Goal: Task Accomplishment & Management: Manage account settings

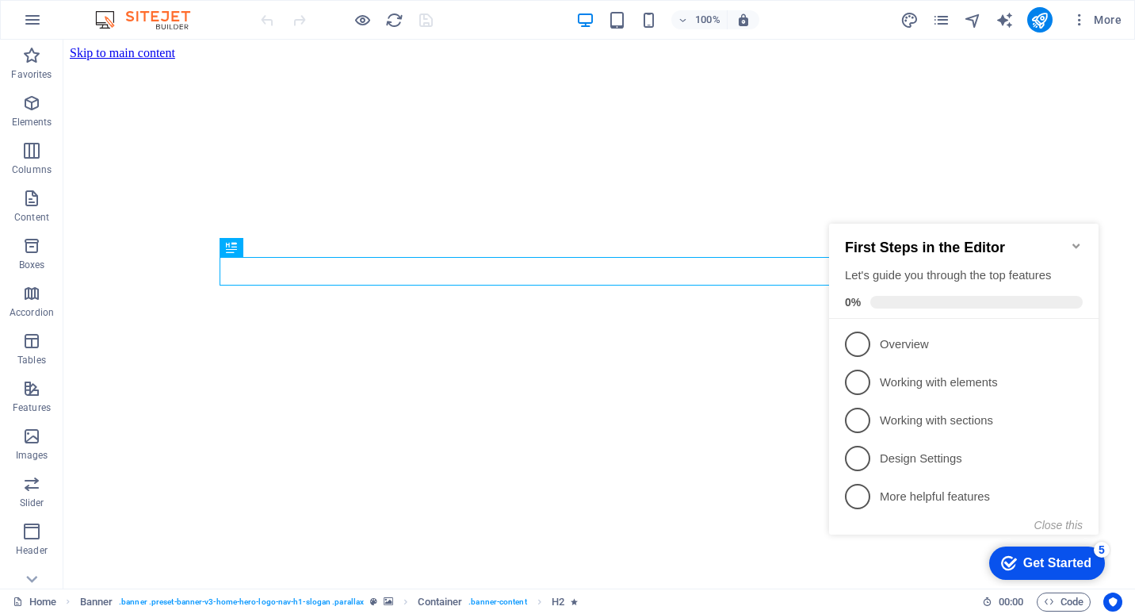
click at [1074, 243] on icon "Minimize checklist" at bounding box center [1076, 245] width 7 height 5
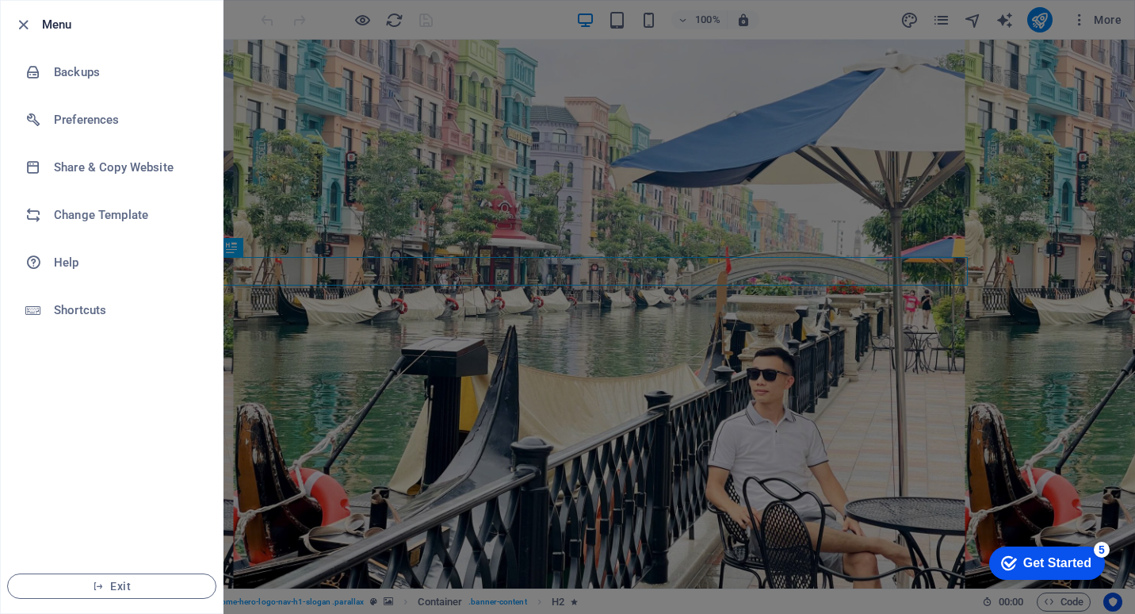
click at [1135, 82] on html "bn17ai.edu.vn Home Favorites Elements Columns Content Boxes Accordion Tables Fe…" at bounding box center [567, 307] width 1135 height 614
click at [1085, 32] on div at bounding box center [567, 307] width 1135 height 614
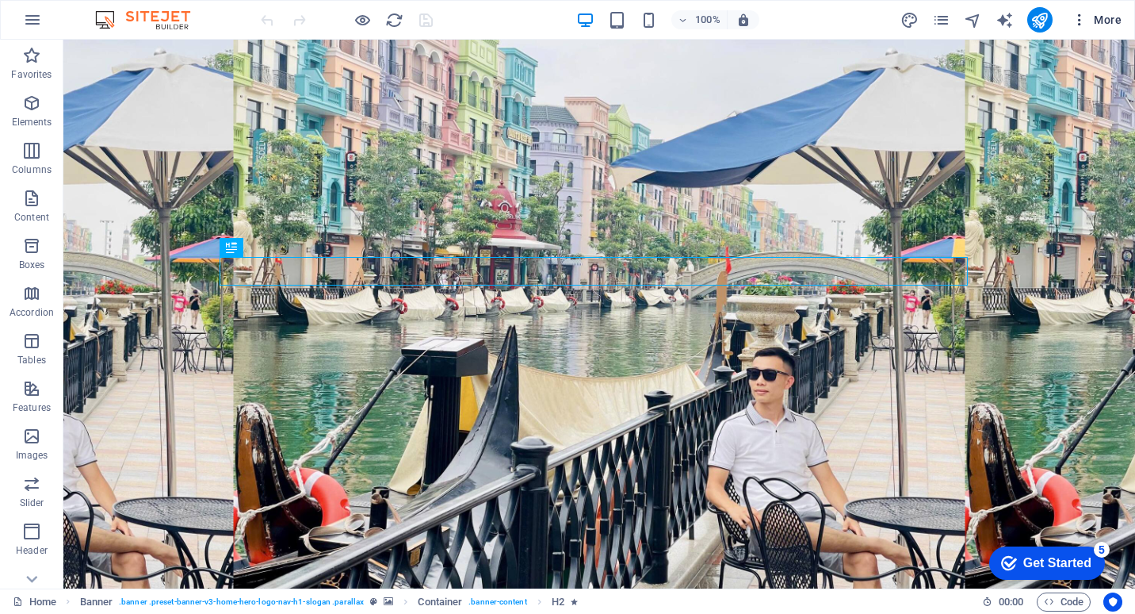
click at [1084, 18] on icon "button" at bounding box center [1080, 20] width 16 height 16
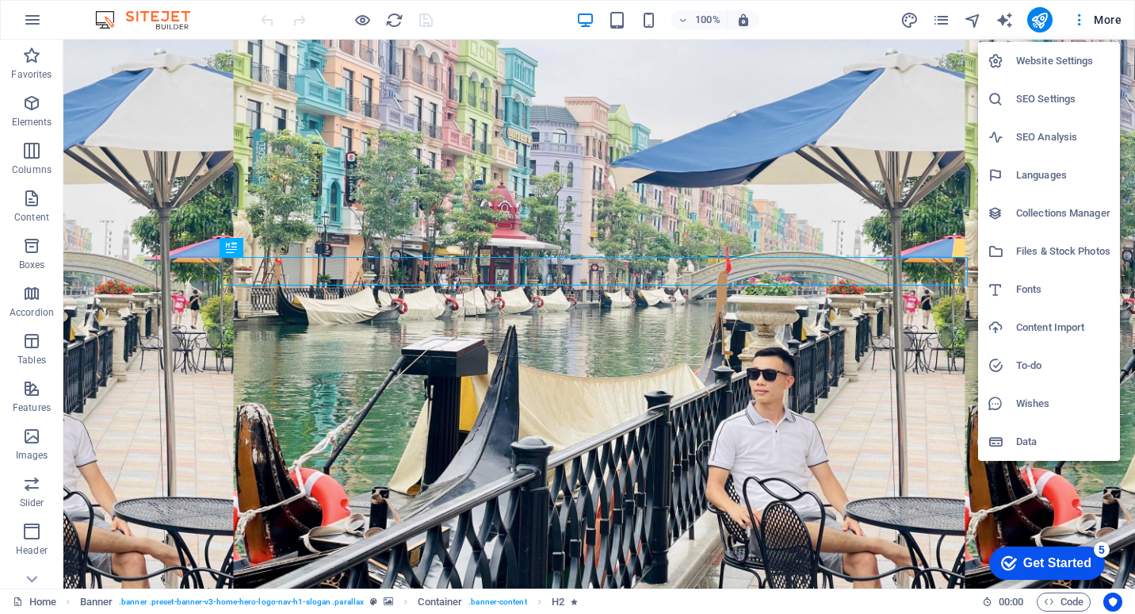
click at [1053, 63] on h6 "Website Settings" at bounding box center [1064, 61] width 94 height 19
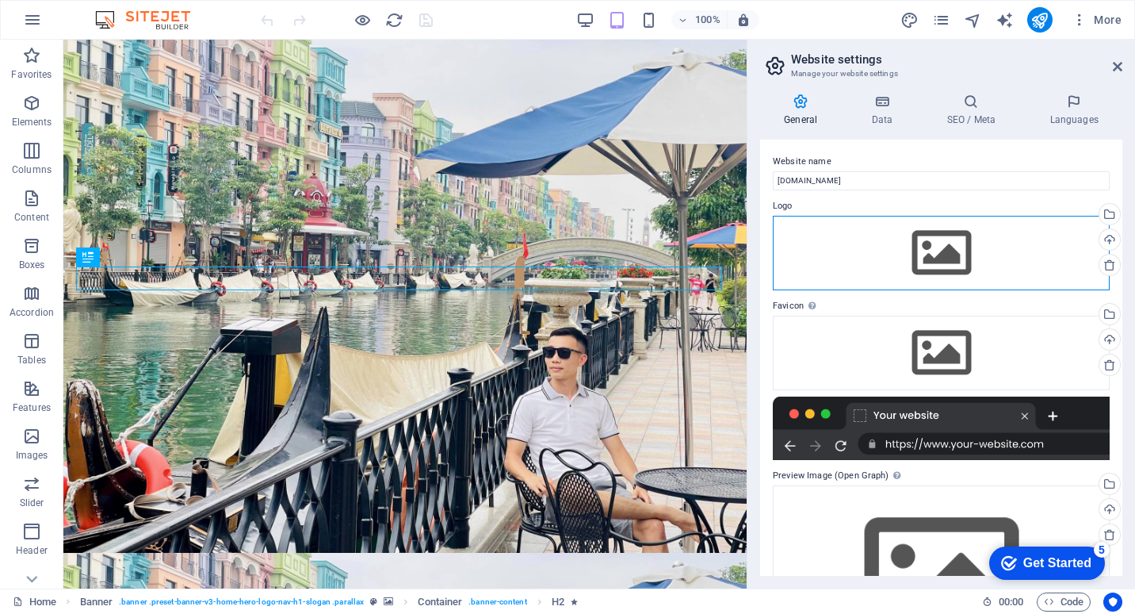
click at [941, 242] on div "Drag files here, click to choose files or select files from Files or our free s…" at bounding box center [941, 253] width 337 height 75
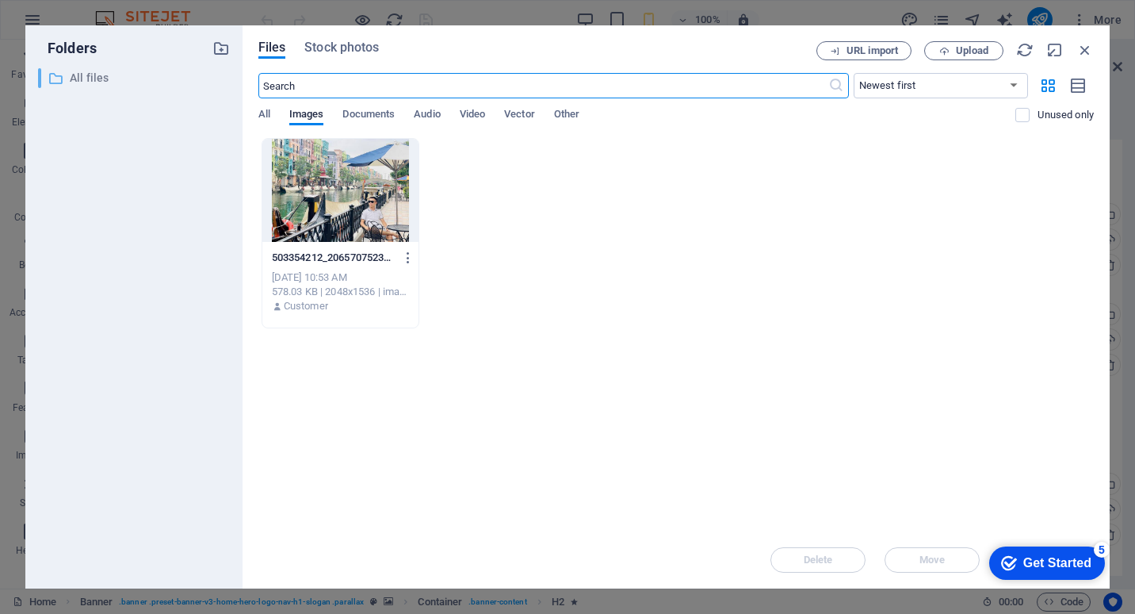
click at [98, 81] on p "All files" at bounding box center [135, 78] width 131 height 18
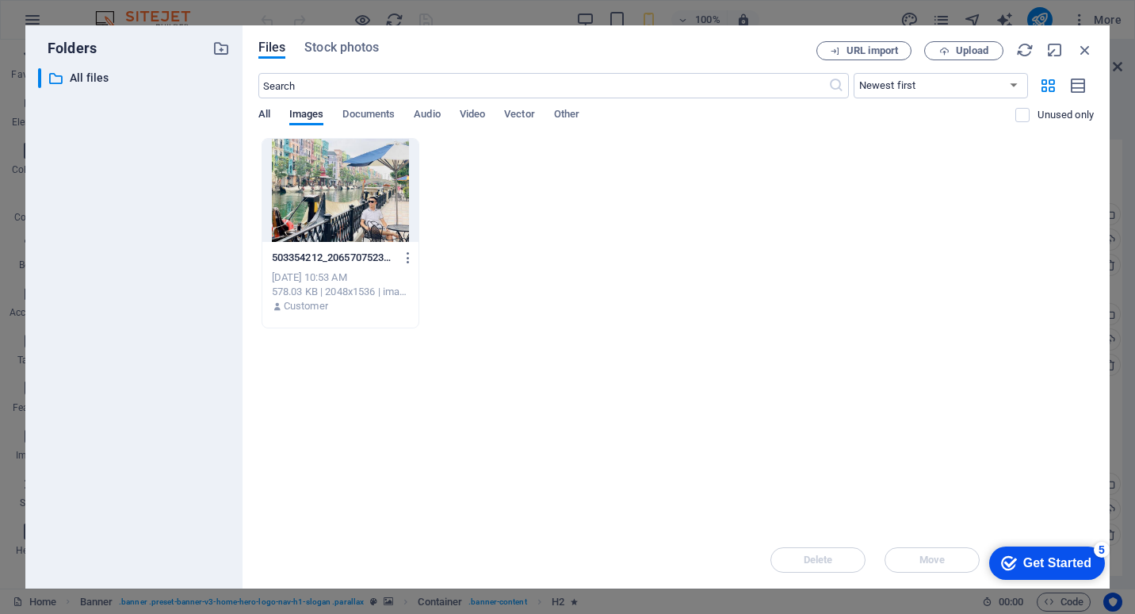
click at [267, 109] on span "All" at bounding box center [264, 116] width 12 height 22
click at [309, 118] on span "Images" at bounding box center [306, 116] width 35 height 22
click at [81, 79] on p "All files" at bounding box center [135, 78] width 131 height 18
click at [649, 251] on div "503354212_2065707523920251_1286877151400674266_n-6KQUnhJq1UzCDWSobrMbBg.jpg 503…" at bounding box center [676, 233] width 836 height 190
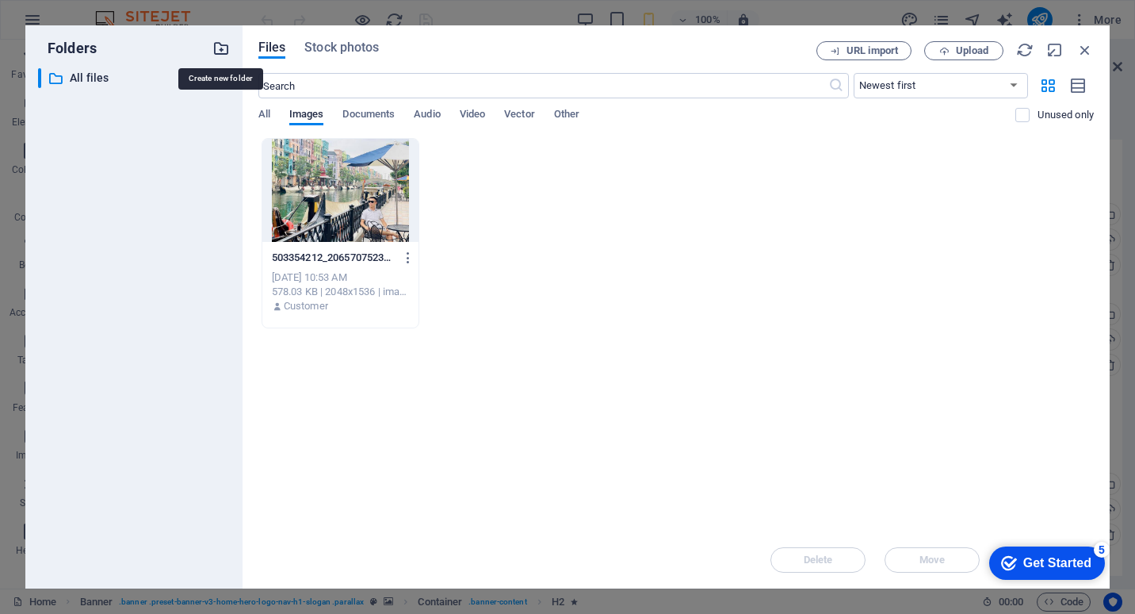
click at [221, 51] on icon "button" at bounding box center [221, 48] width 17 height 17
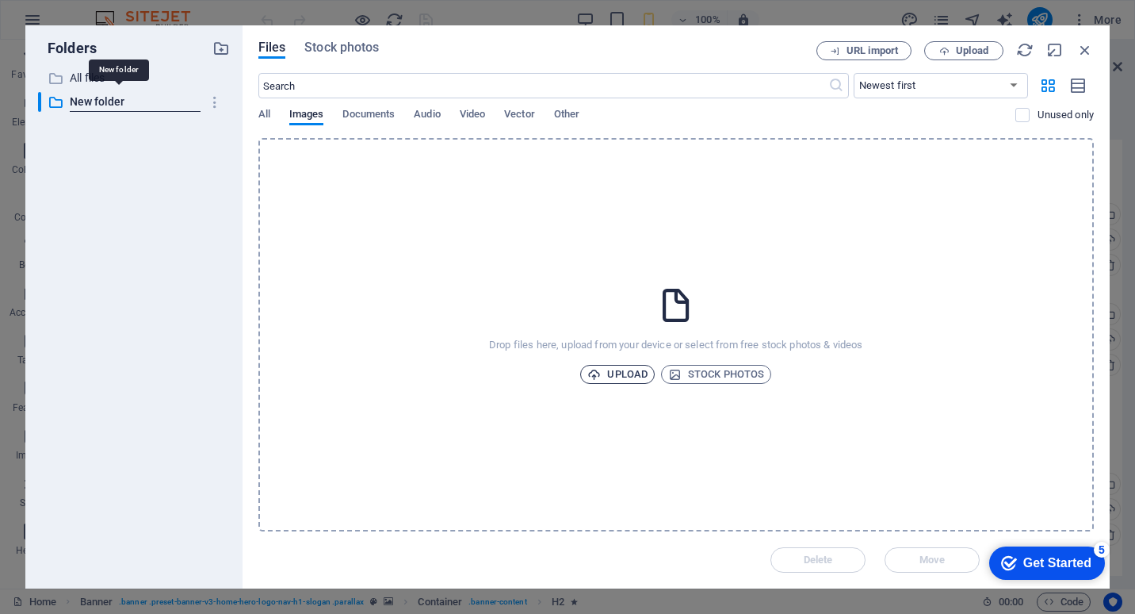
click at [625, 373] on span "Upload" at bounding box center [618, 374] width 60 height 19
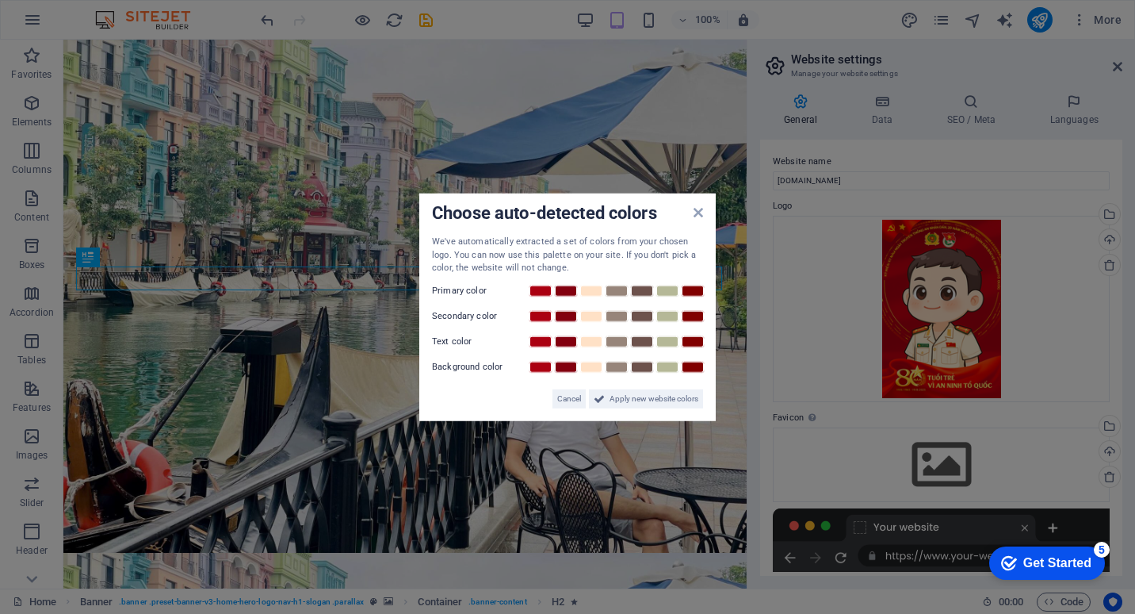
click at [1025, 427] on aside "Choose auto-detected colors We've automatically extracted a set of colors from …" at bounding box center [567, 307] width 1135 height 614
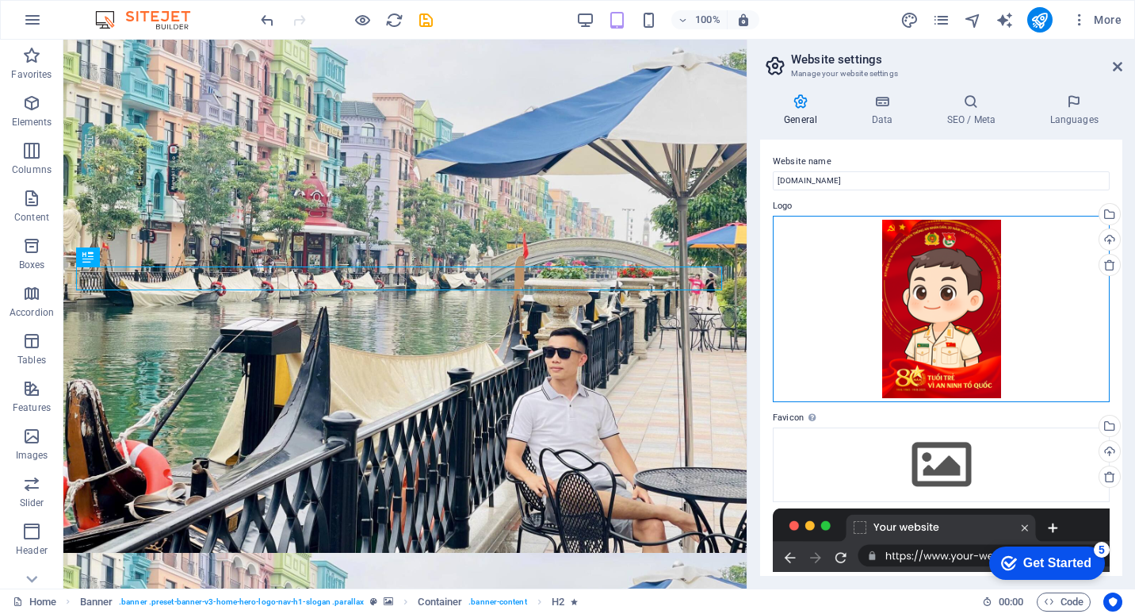
click at [974, 325] on div "Drag files here, click to choose files or select files from Files or our free s…" at bounding box center [941, 309] width 337 height 186
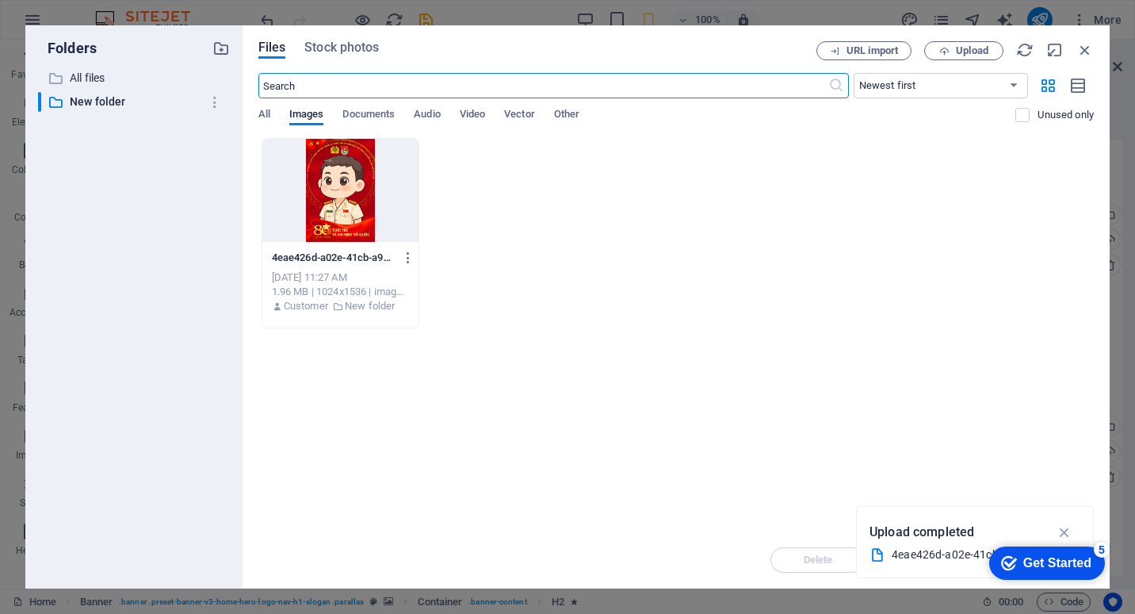
click at [346, 209] on div at bounding box center [340, 190] width 157 height 103
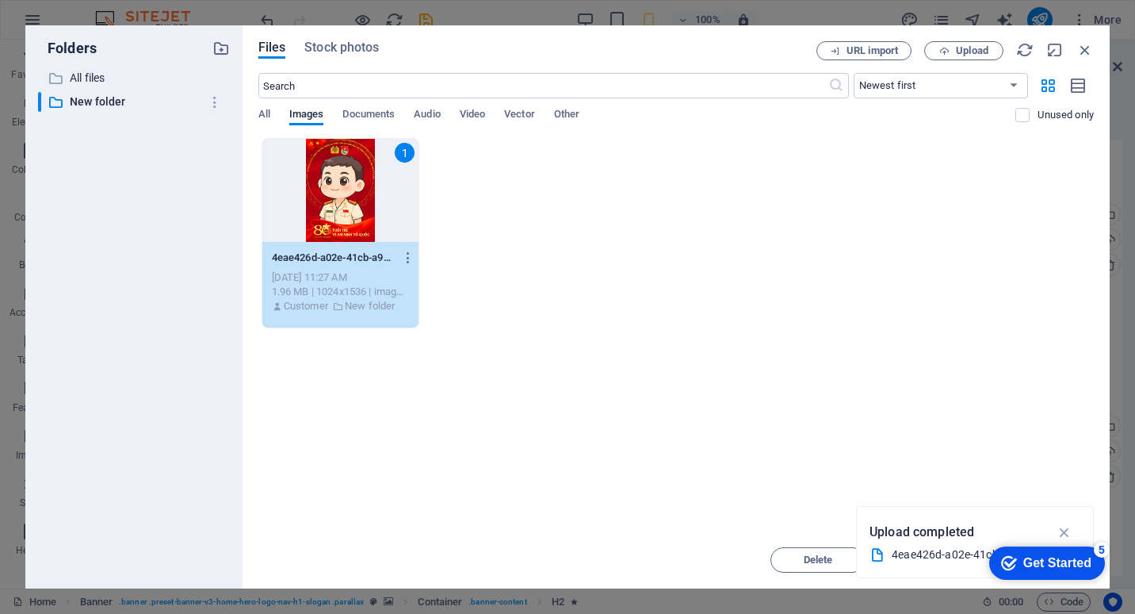
click at [346, 209] on div "1" at bounding box center [340, 190] width 157 height 103
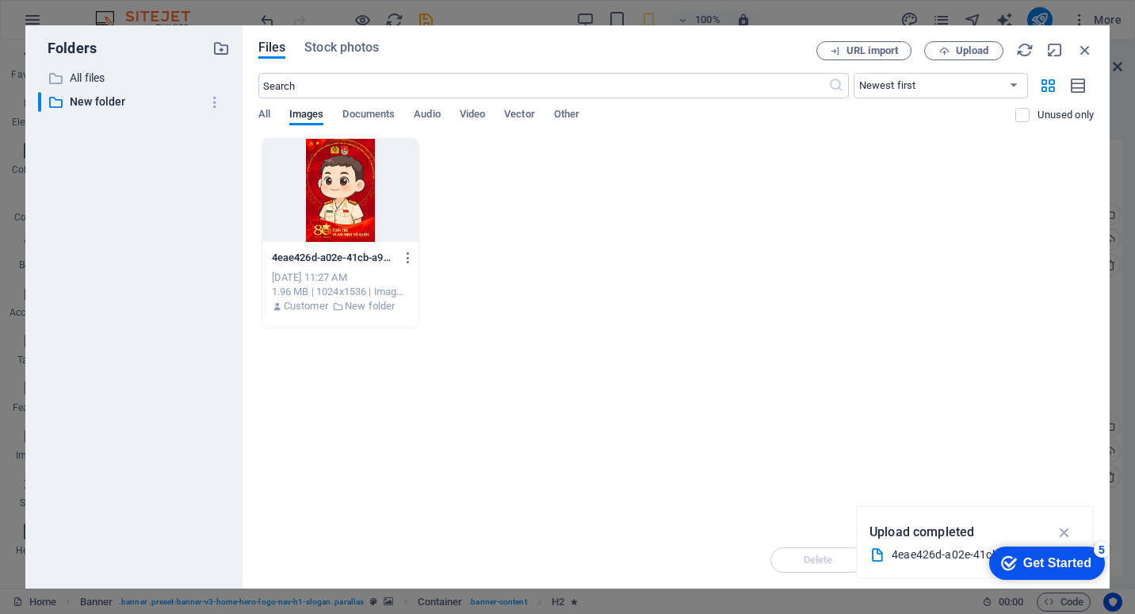
click at [346, 209] on div at bounding box center [340, 190] width 157 height 103
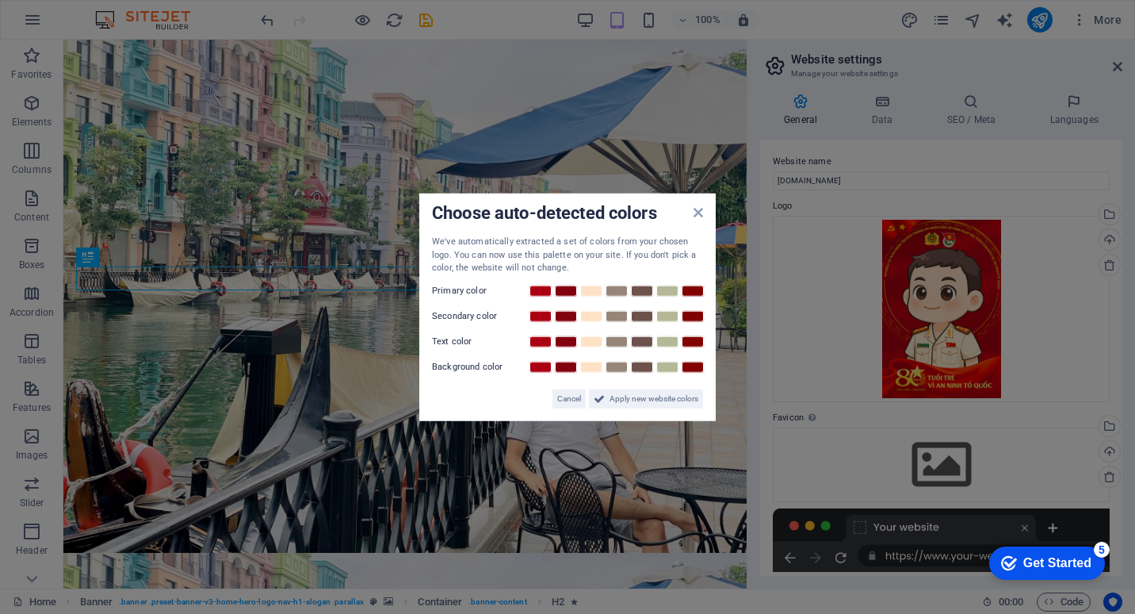
click at [698, 213] on div "Choose auto-detected colors We've automatically extracted a set of colors from …" at bounding box center [567, 307] width 297 height 228
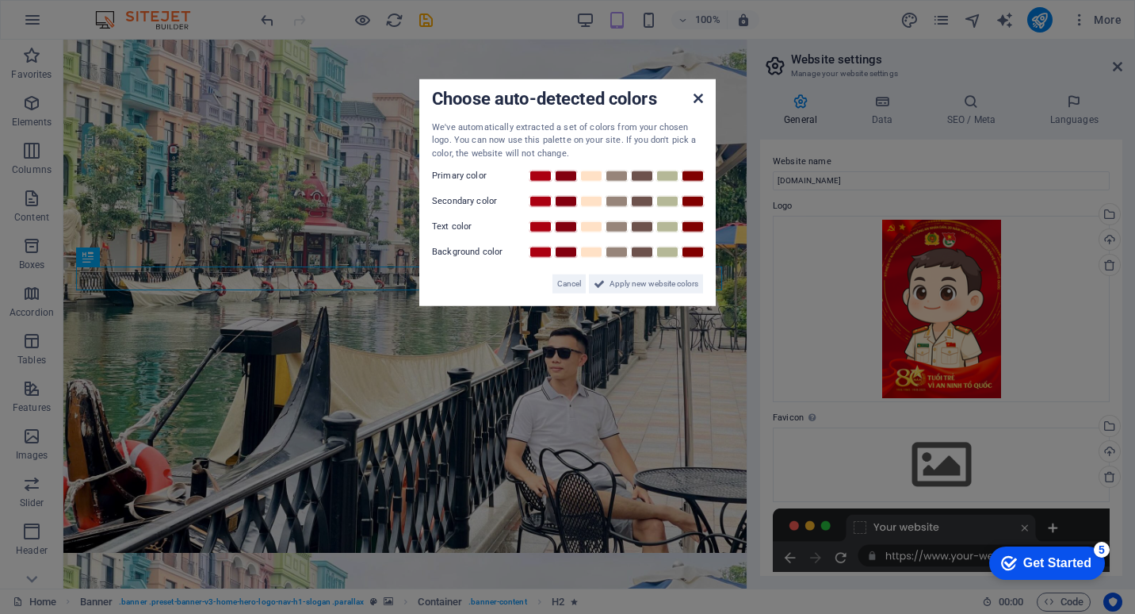
click at [697, 98] on icon at bounding box center [699, 98] width 10 height 13
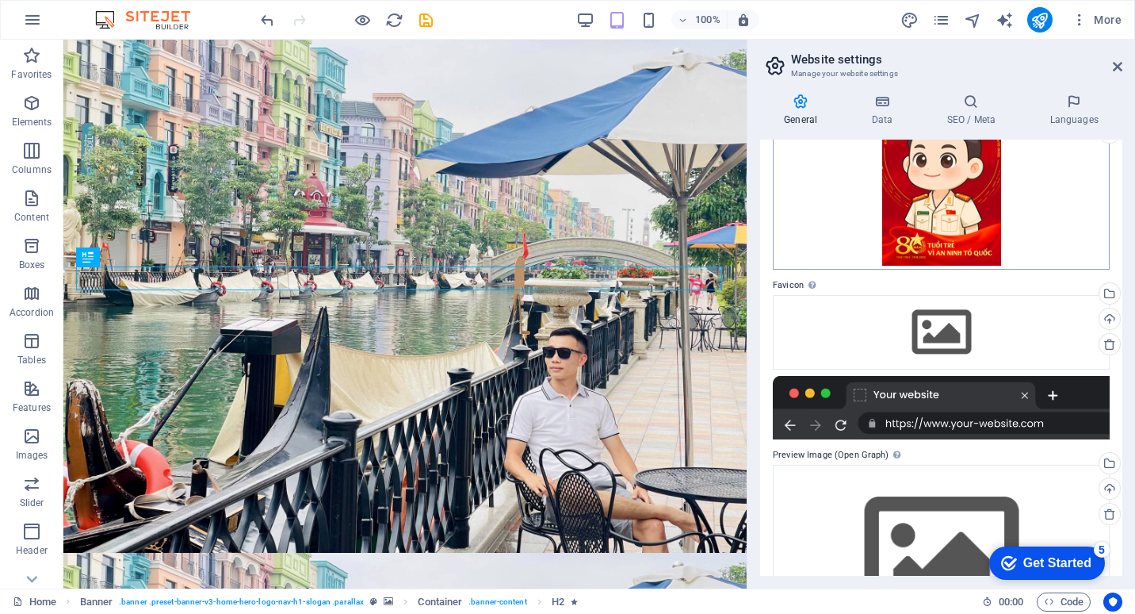
scroll to position [216, 0]
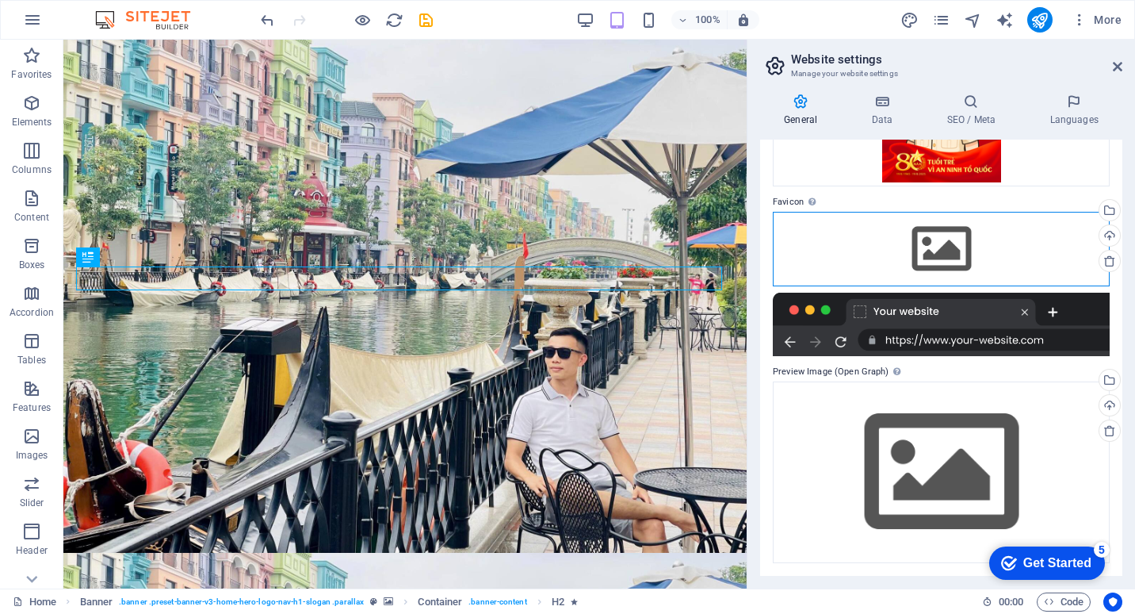
click at [940, 247] on div "Drag files here, click to choose files or select files from Files or our free s…" at bounding box center [941, 249] width 337 height 75
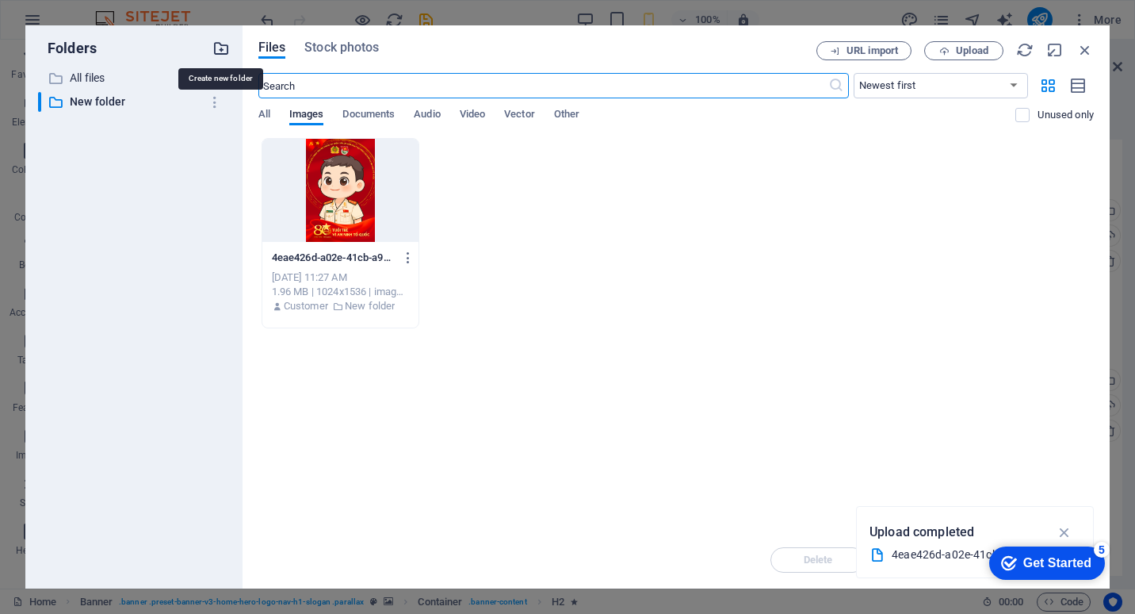
click at [221, 46] on icon "button" at bounding box center [221, 48] width 17 height 17
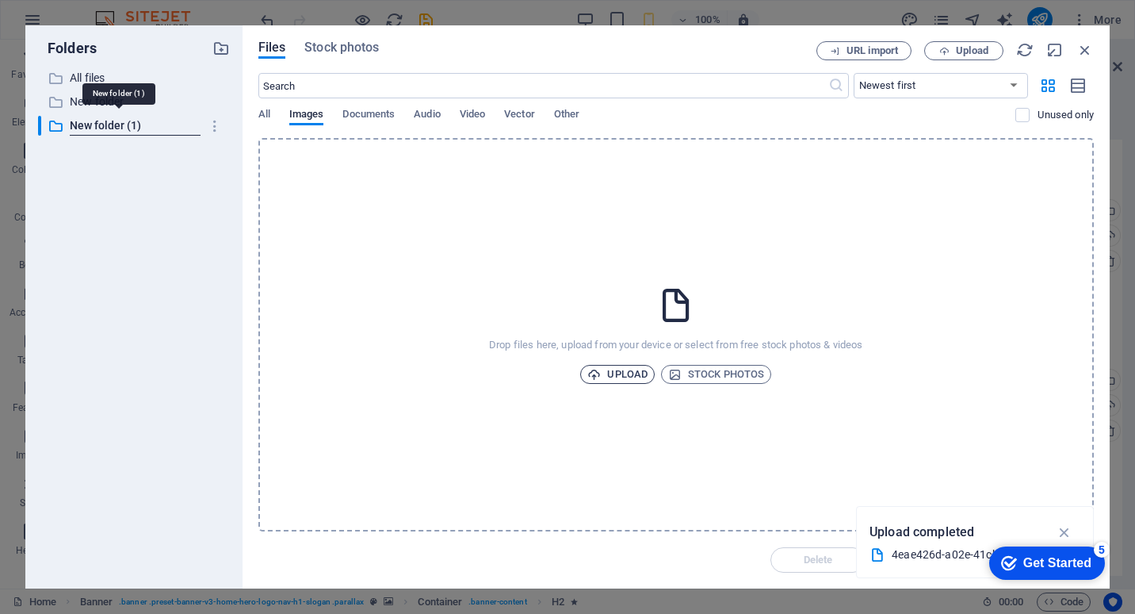
click at [602, 373] on span "Upload" at bounding box center [618, 374] width 60 height 19
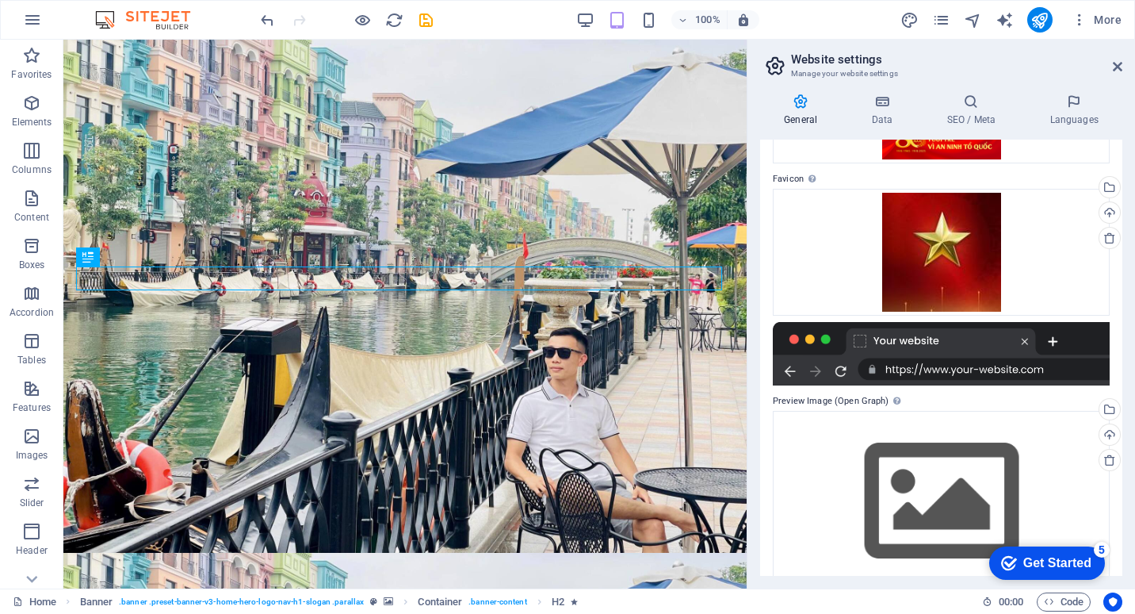
scroll to position [268, 0]
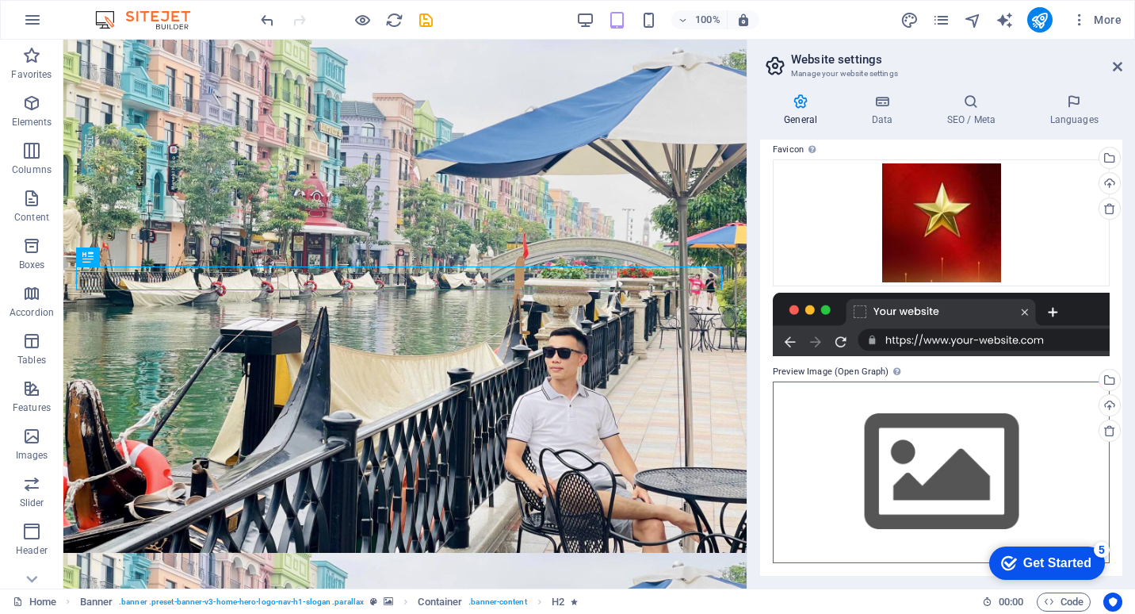
click at [914, 441] on div "Drag files here, click to choose files or select files from Files or our free s…" at bounding box center [941, 472] width 337 height 182
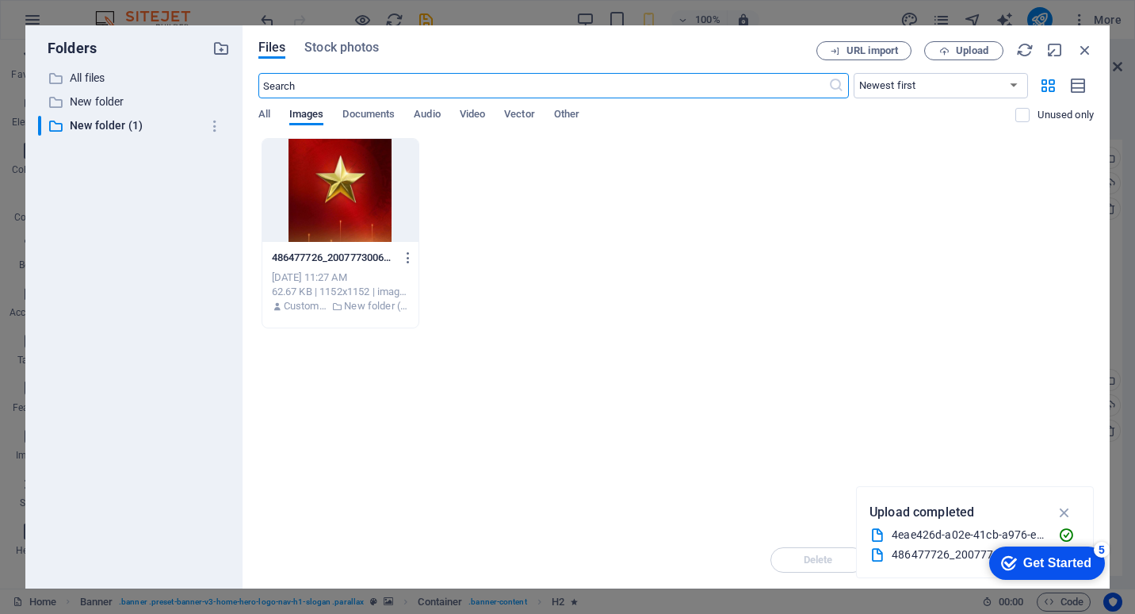
click at [325, 182] on div at bounding box center [340, 190] width 157 height 103
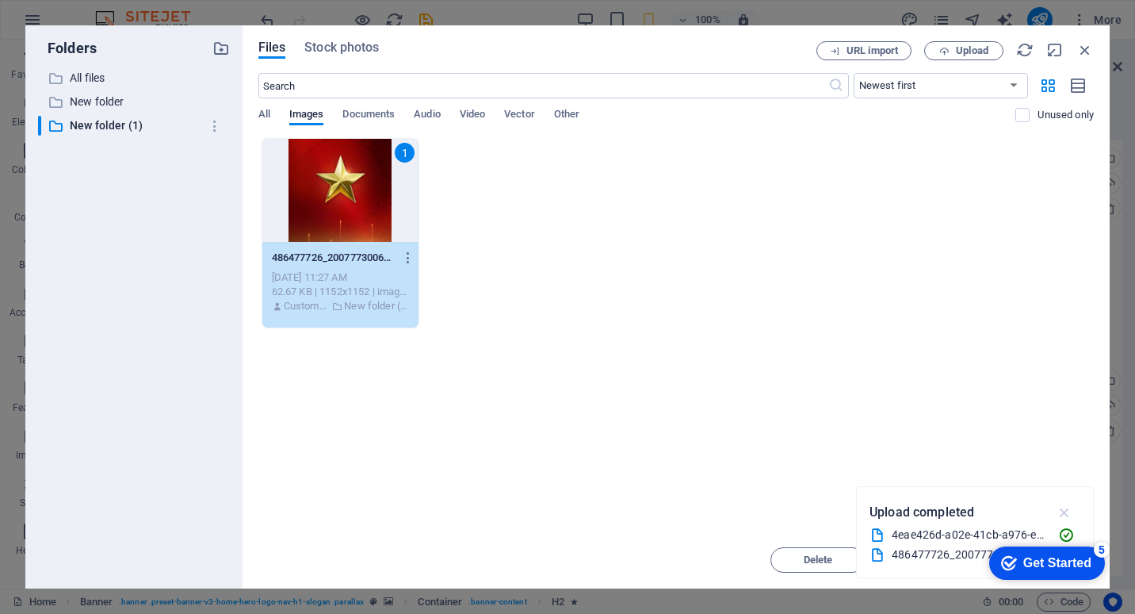
click at [1067, 511] on icon "button" at bounding box center [1065, 512] width 18 height 17
click at [929, 551] on button "Move" at bounding box center [932, 559] width 95 height 25
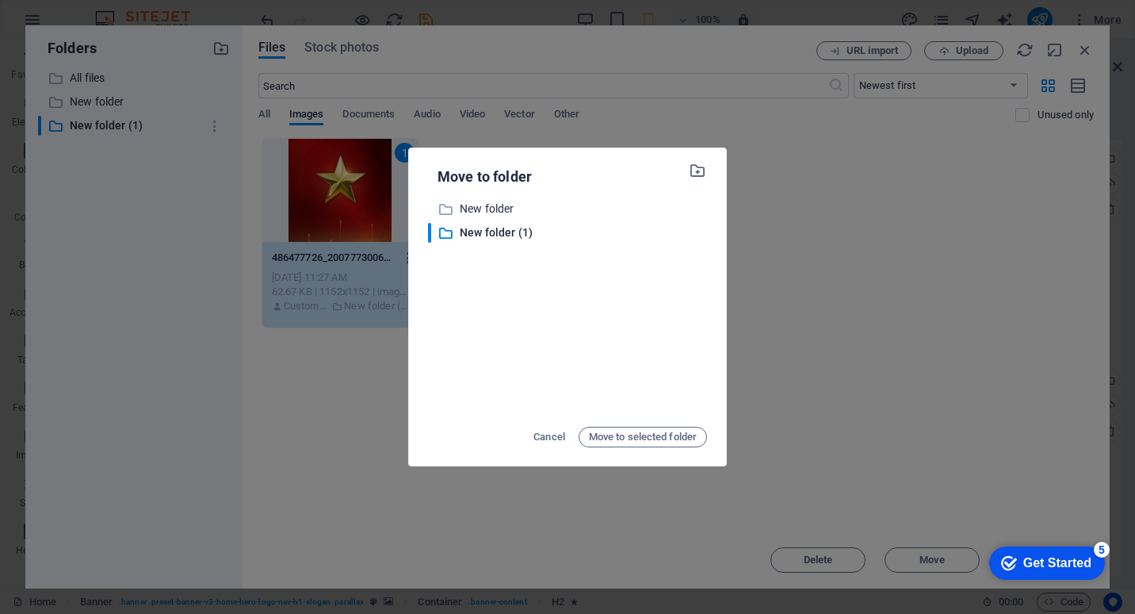
click at [906, 351] on div "Move to folder ​ New folder New folder ​ New folder (1) New folder (1) Cancel M…" at bounding box center [567, 307] width 1135 height 614
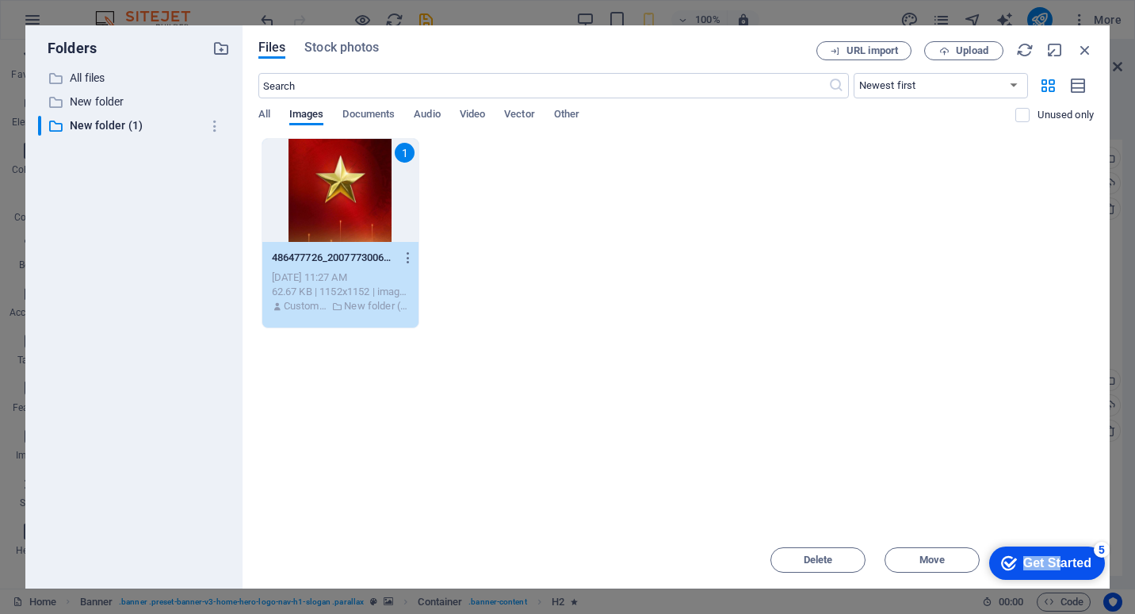
drag, startPoint x: 1055, startPoint y: 564, endPoint x: 1034, endPoint y: 442, distance: 123.8
click at [1034, 538] on html "checkmark Get Started 5 First Steps in the Editor Let's guide you through the t…" at bounding box center [1044, 562] width 135 height 48
click at [1052, 562] on div "Get Started" at bounding box center [1058, 563] width 68 height 14
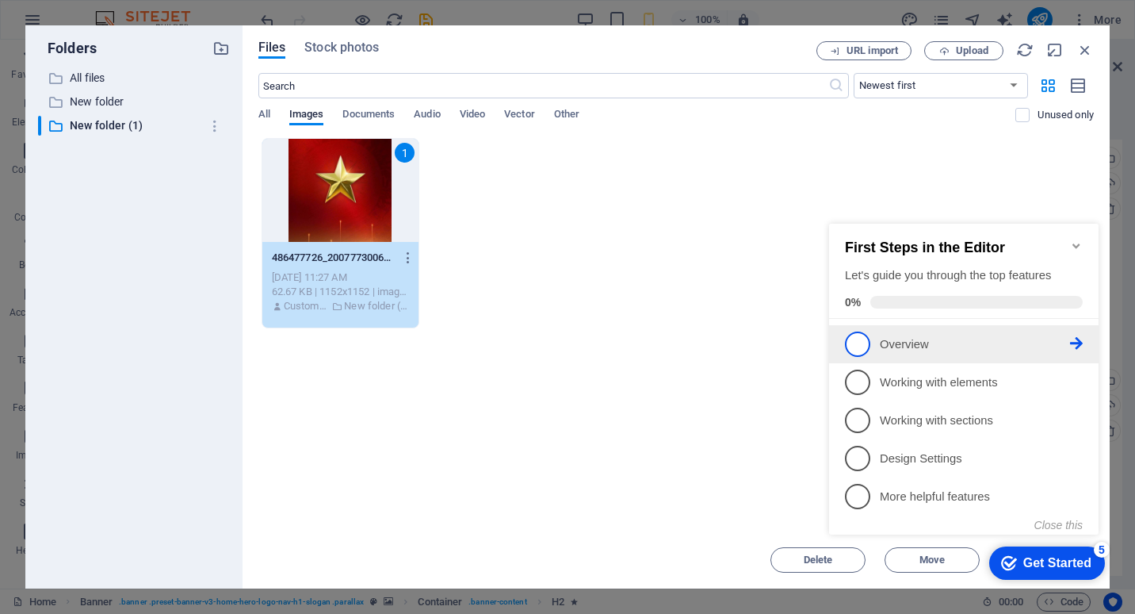
click at [859, 339] on span "1" at bounding box center [857, 343] width 25 height 25
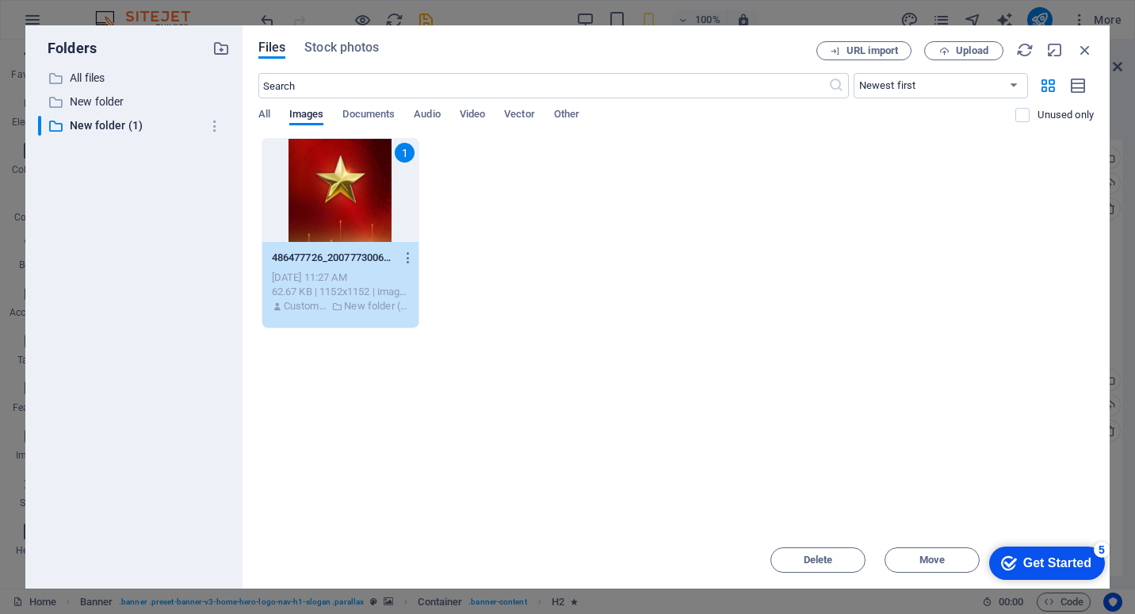
scroll to position [0, 0]
click at [1018, 550] on div "checkmark Get Started 5" at bounding box center [1048, 562] width 116 height 33
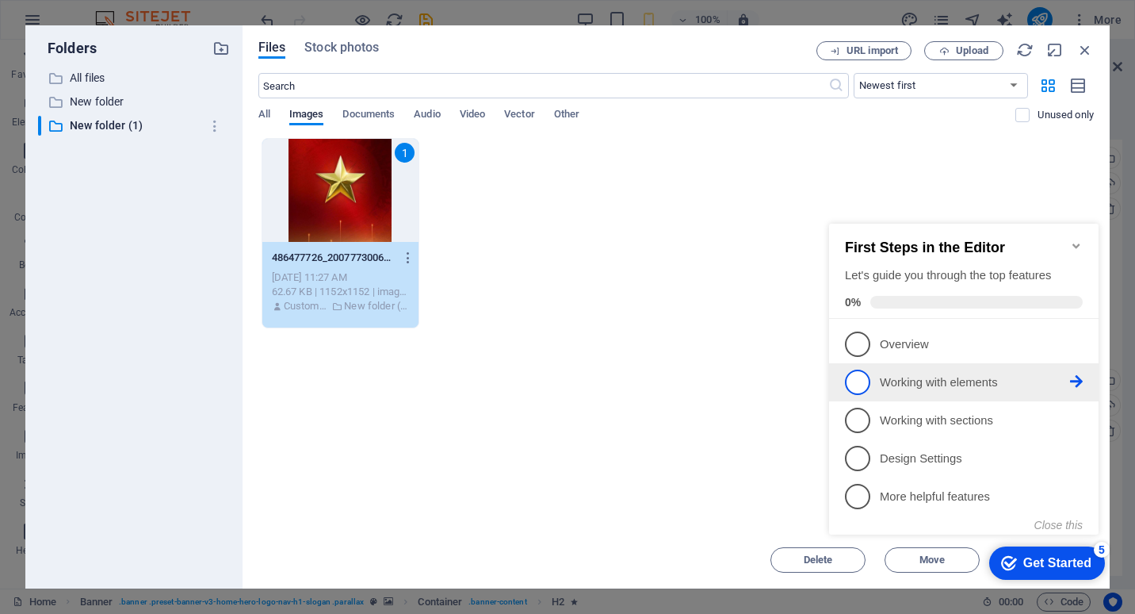
click at [861, 375] on span "2" at bounding box center [857, 382] width 25 height 25
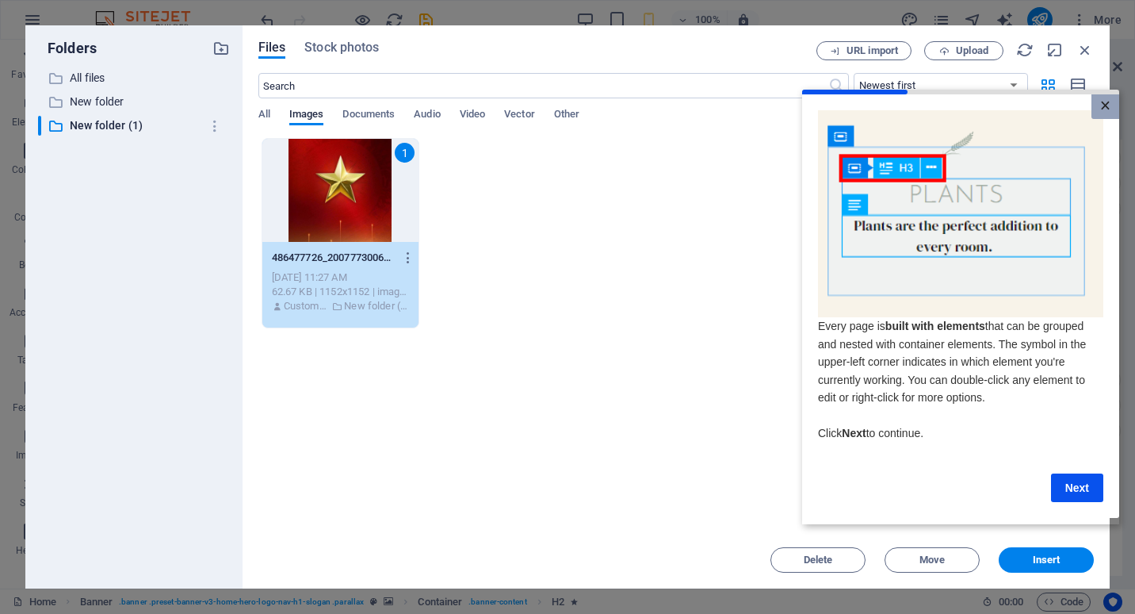
click at [1109, 111] on link "×" at bounding box center [1106, 106] width 28 height 25
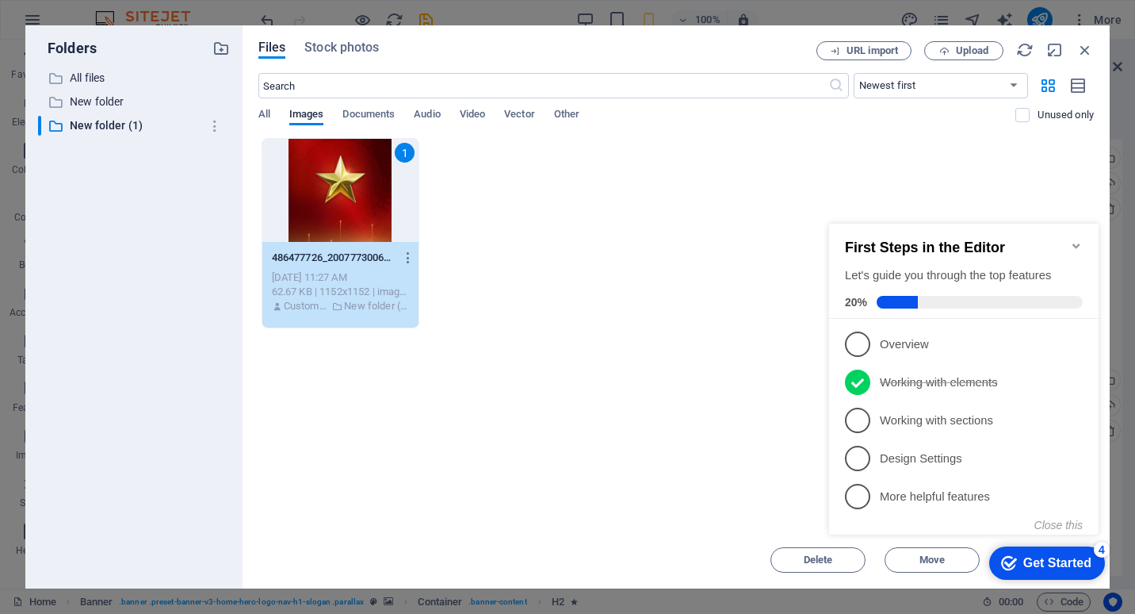
drag, startPoint x: 1886, startPoint y: 741, endPoint x: 1050, endPoint y: 557, distance: 855.6
click at [1050, 557] on div "Get Started" at bounding box center [1058, 563] width 68 height 14
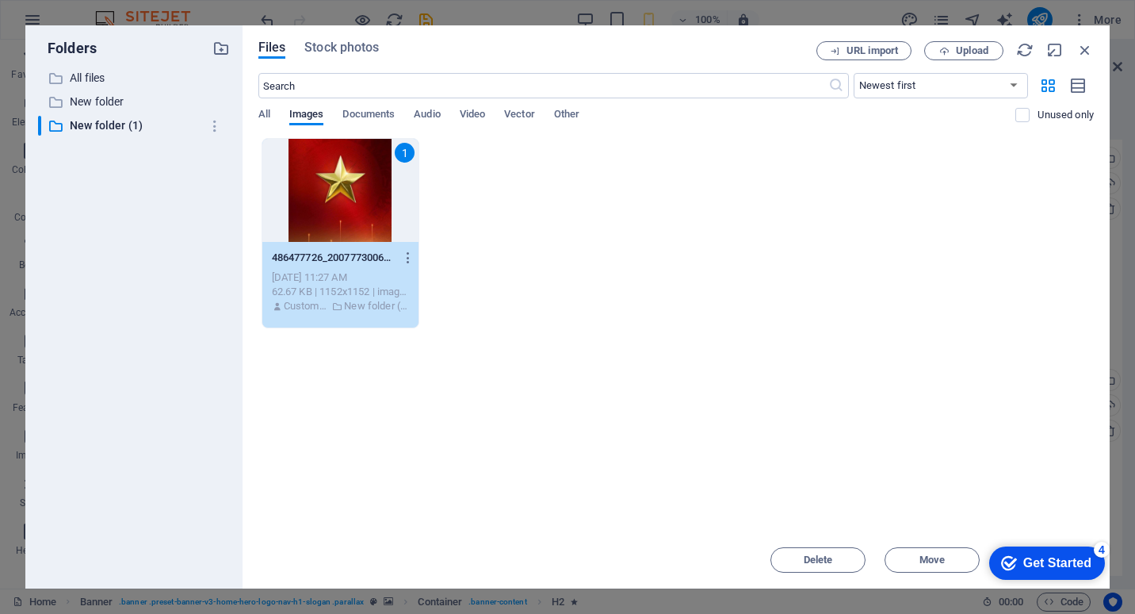
drag, startPoint x: 696, startPoint y: 39, endPoint x: 544, endPoint y: -58, distance: 180.4
click at [544, 0] on html "bn17ai.edu.vn Home Favorites Elements Columns Content Boxes Accordion Tables Fe…" at bounding box center [567, 307] width 1135 height 614
click at [1036, 557] on div "Get Started" at bounding box center [1058, 563] width 68 height 14
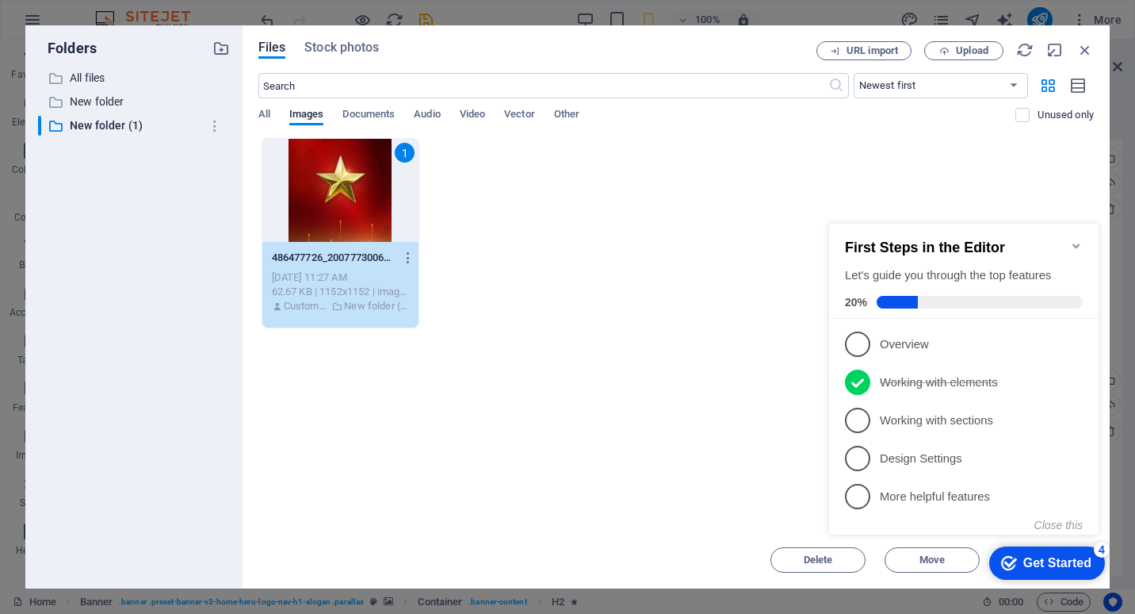
click at [1055, 565] on div "Get Started" at bounding box center [1058, 563] width 68 height 14
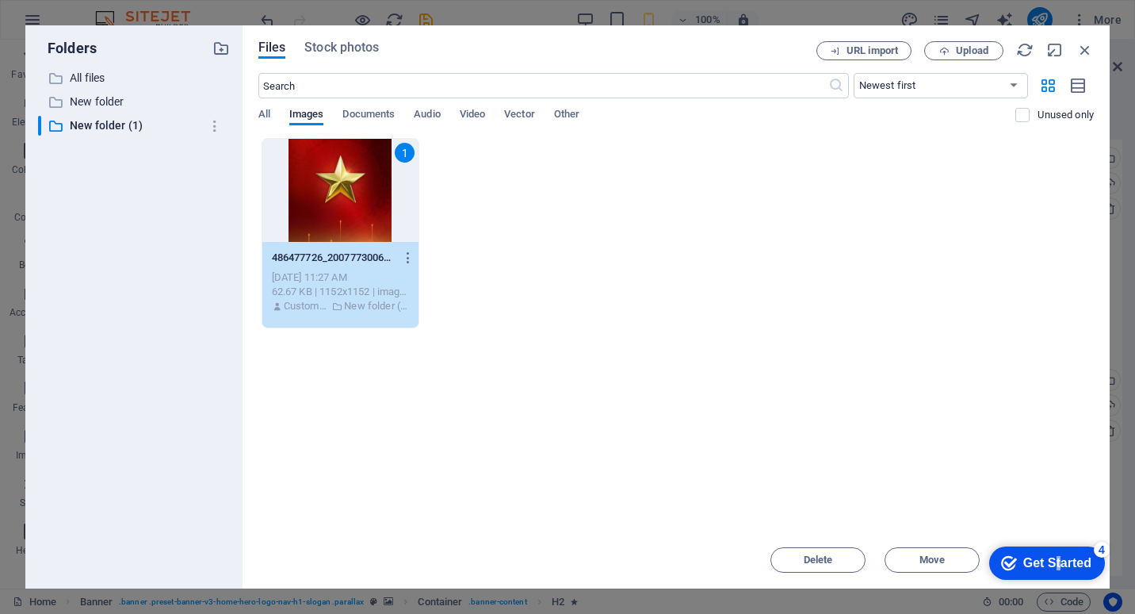
drag, startPoint x: 1208, startPoint y: 903, endPoint x: 1210, endPoint y: 891, distance: 12.0
click at [1092, 570] on div "Get Started" at bounding box center [1058, 563] width 68 height 14
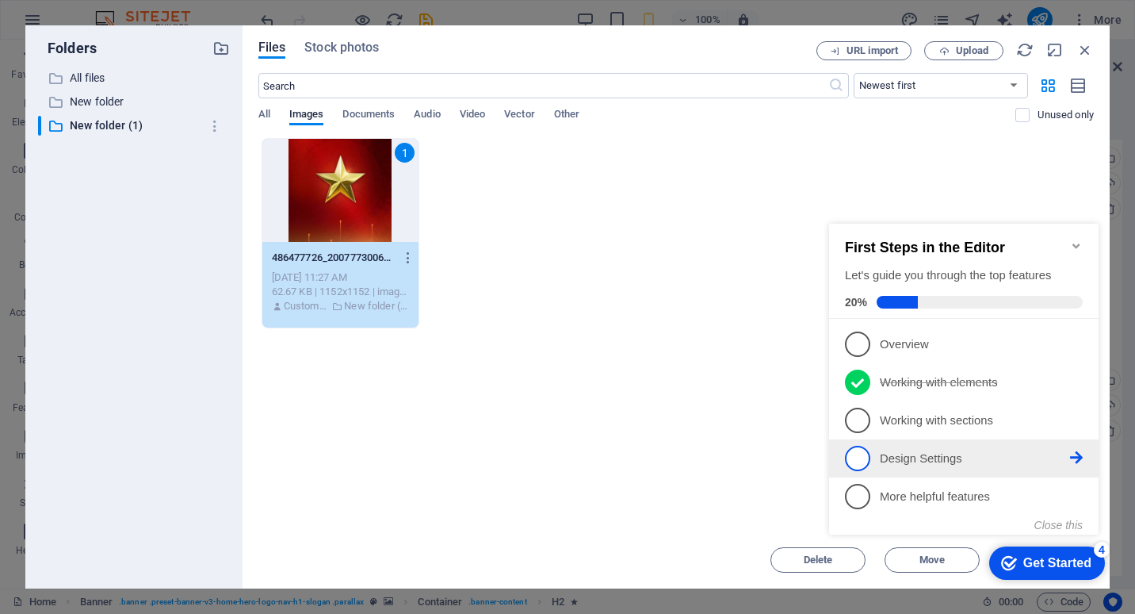
click at [860, 442] on li "4 Design Settings - incomplete" at bounding box center [964, 458] width 270 height 38
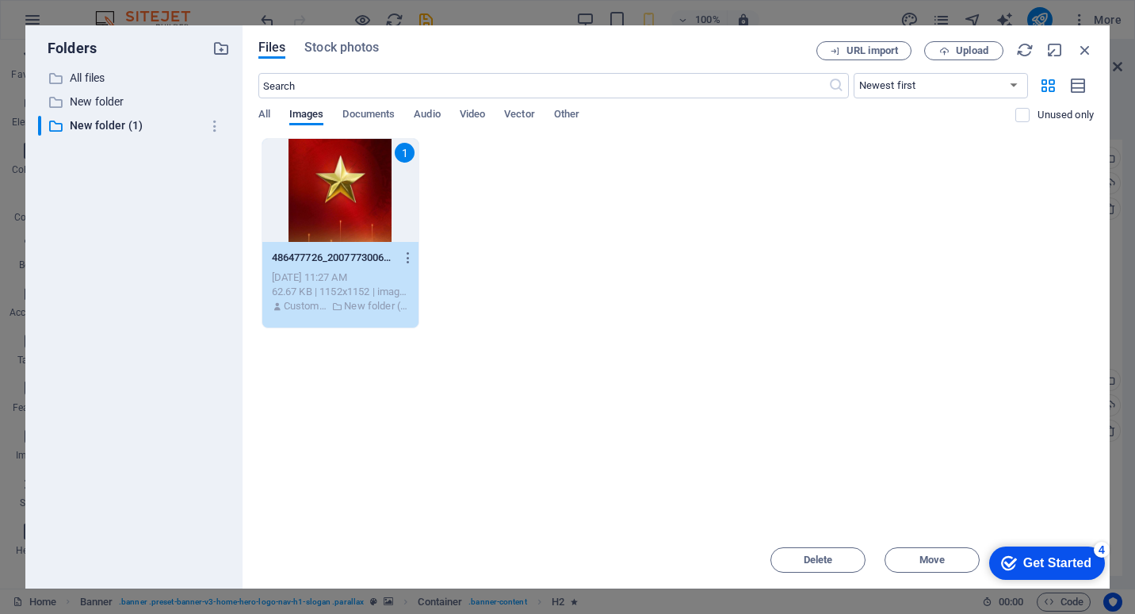
click at [1035, 563] on div "Get Started" at bounding box center [1058, 563] width 68 height 14
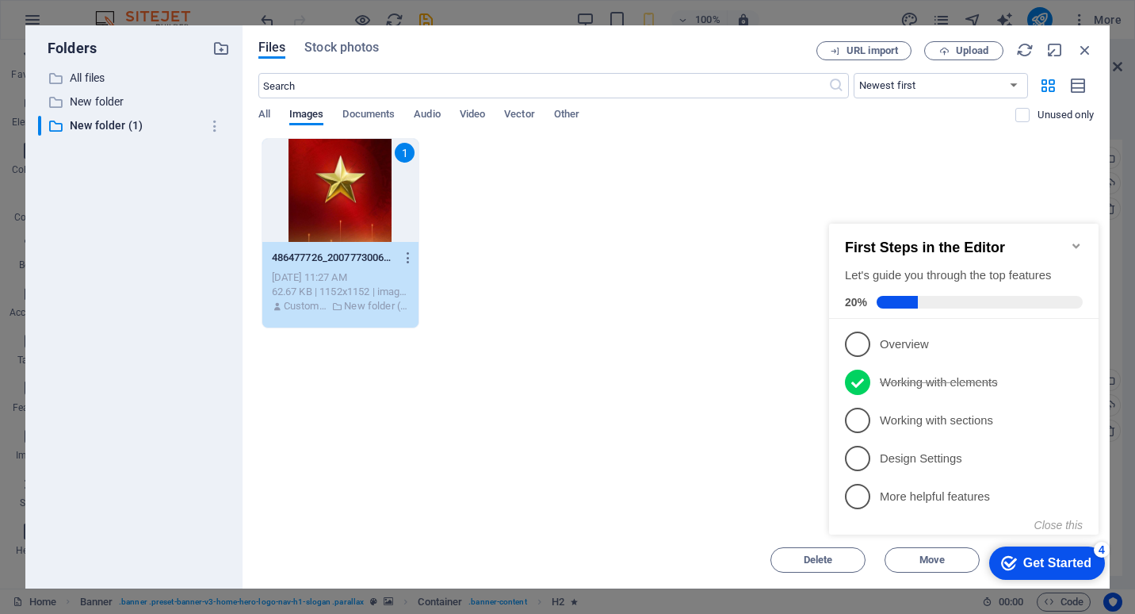
click at [862, 456] on span "4" at bounding box center [857, 458] width 25 height 25
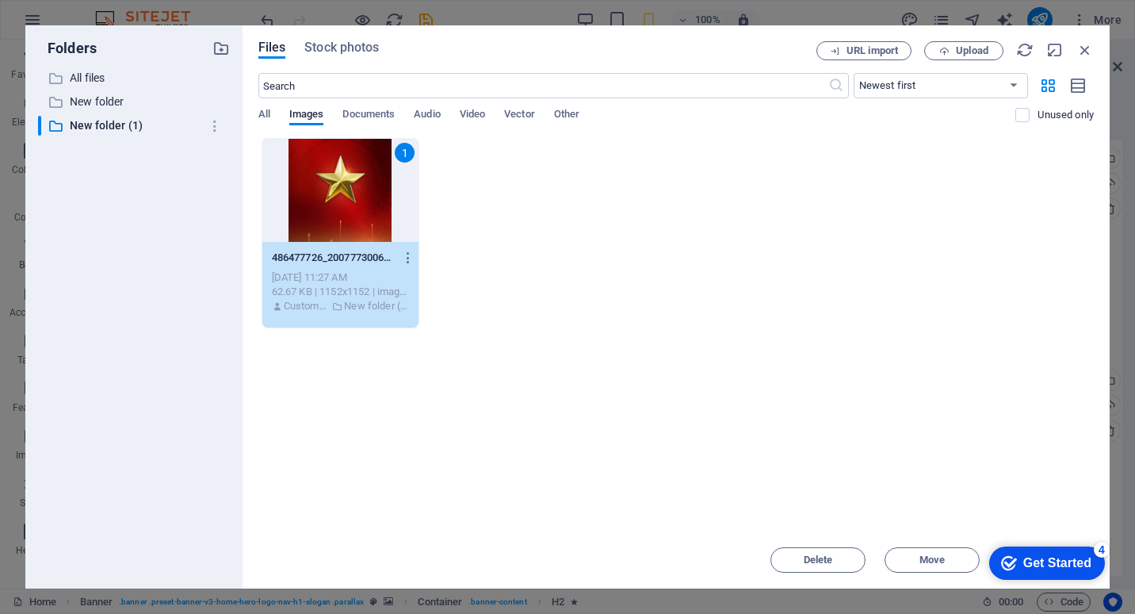
drag, startPoint x: 1203, startPoint y: 896, endPoint x: 1204, endPoint y: 882, distance: 14.3
click at [1050, 559] on div "Get Started" at bounding box center [1058, 563] width 68 height 14
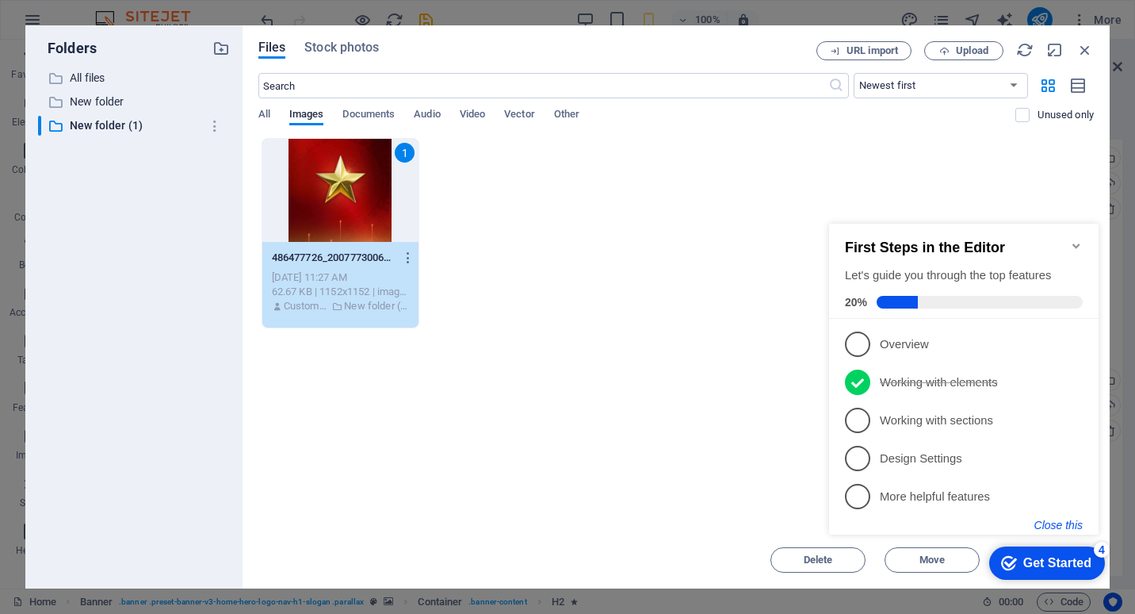
click at [1055, 521] on button "Close this" at bounding box center [1059, 525] width 48 height 13
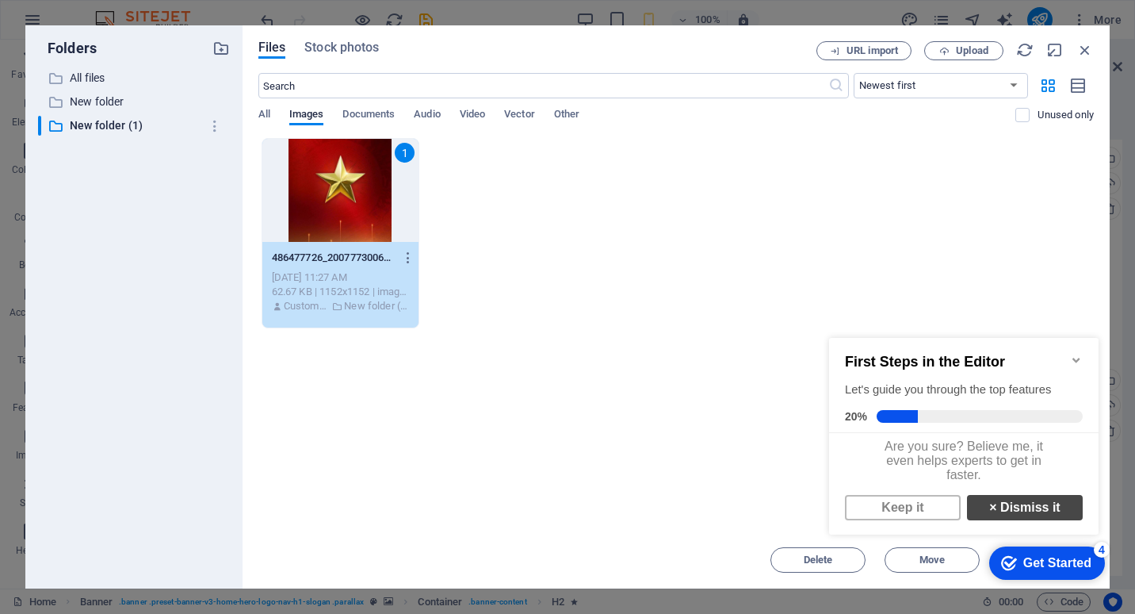
click at [1022, 518] on link "× Dismiss it" at bounding box center [1025, 507] width 116 height 25
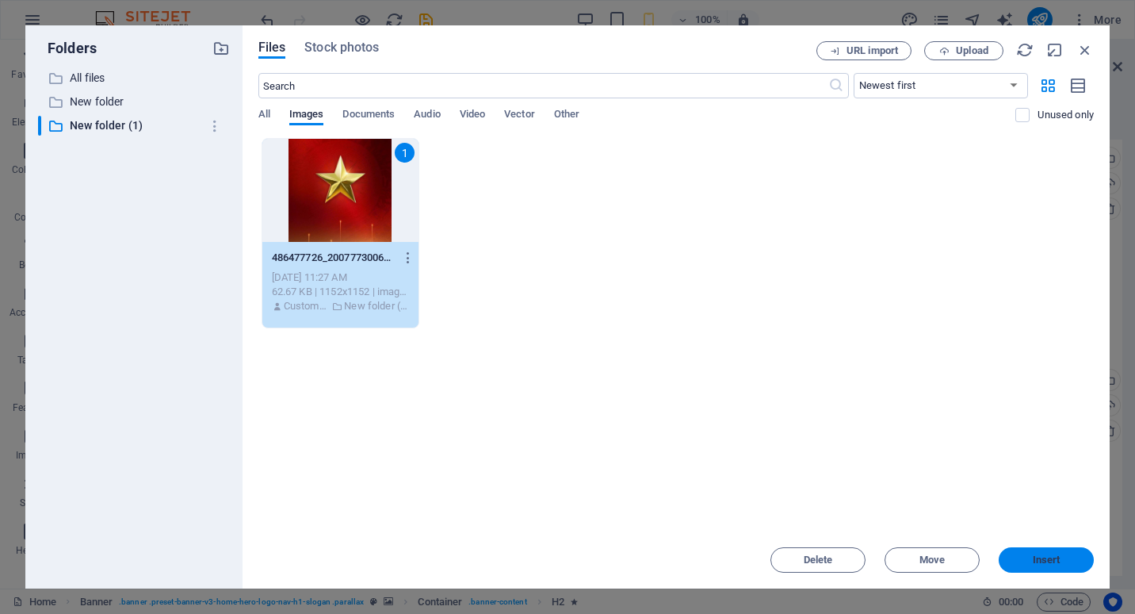
click at [1035, 562] on span "Insert" at bounding box center [1047, 560] width 28 height 10
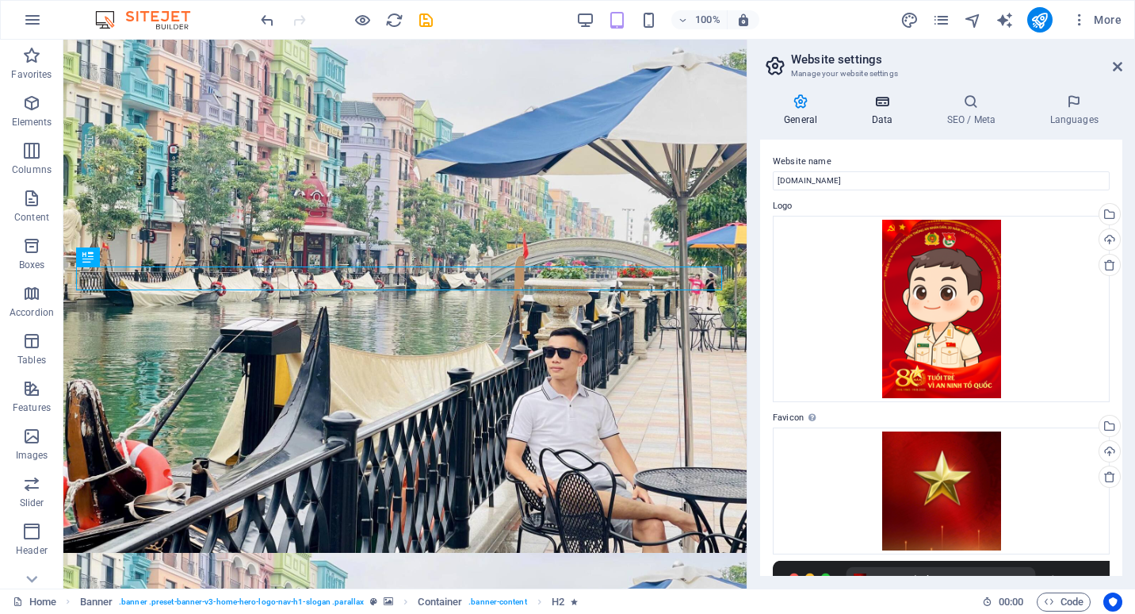
click at [883, 105] on icon at bounding box center [882, 102] width 69 height 16
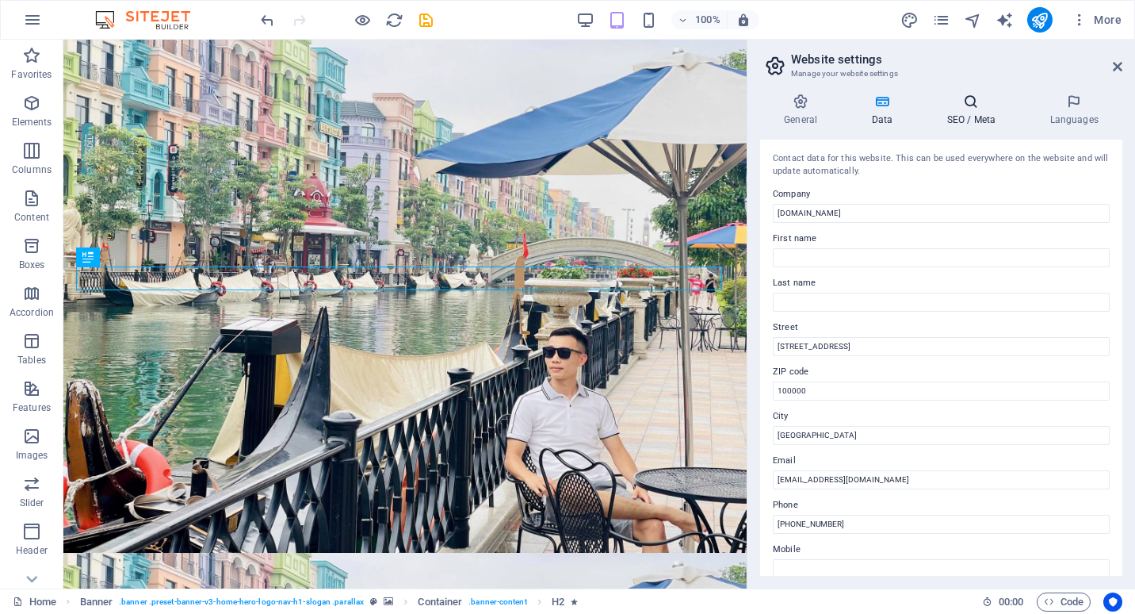
click at [969, 108] on icon at bounding box center [971, 102] width 97 height 16
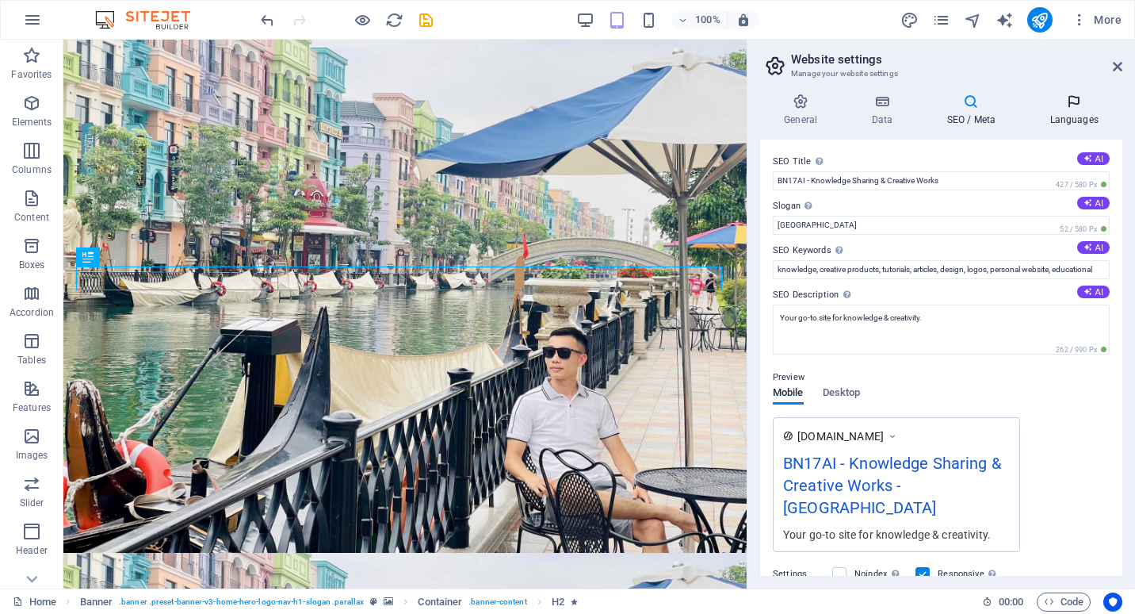
click at [1069, 104] on icon at bounding box center [1074, 102] width 97 height 16
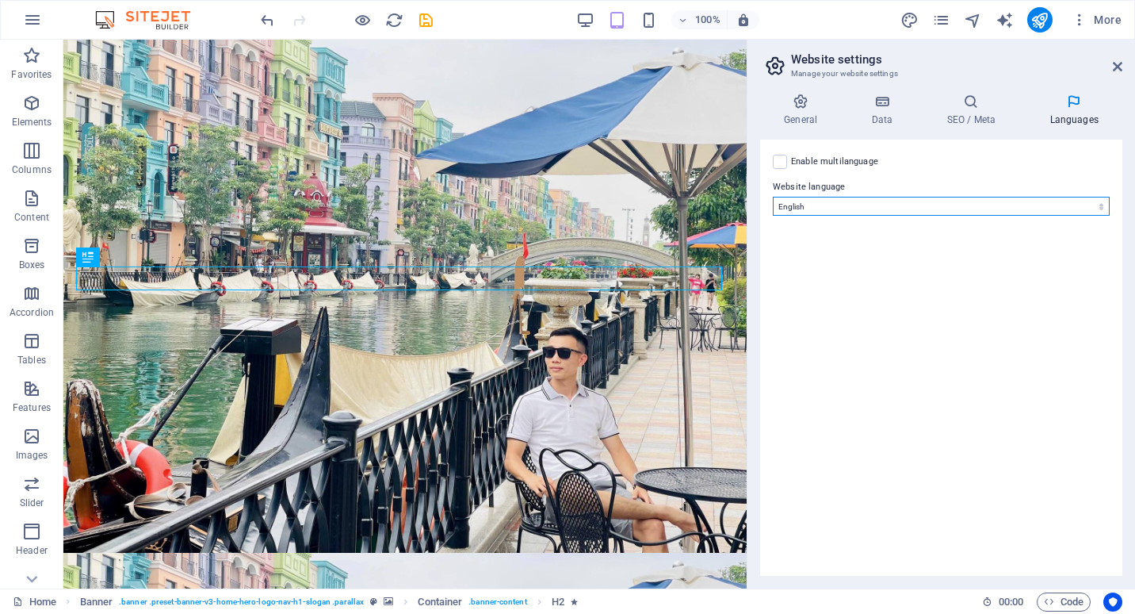
click at [878, 203] on select "Abkhazian Afar Afrikaans Akan Albanian Amharic Arabic Aragonese Armenian Assame…" at bounding box center [941, 206] width 337 height 19
select select "173"
click at [773, 197] on select "Abkhazian Afar Afrikaans Akan Albanian Amharic Arabic Aragonese Armenian Assame…" at bounding box center [941, 206] width 337 height 19
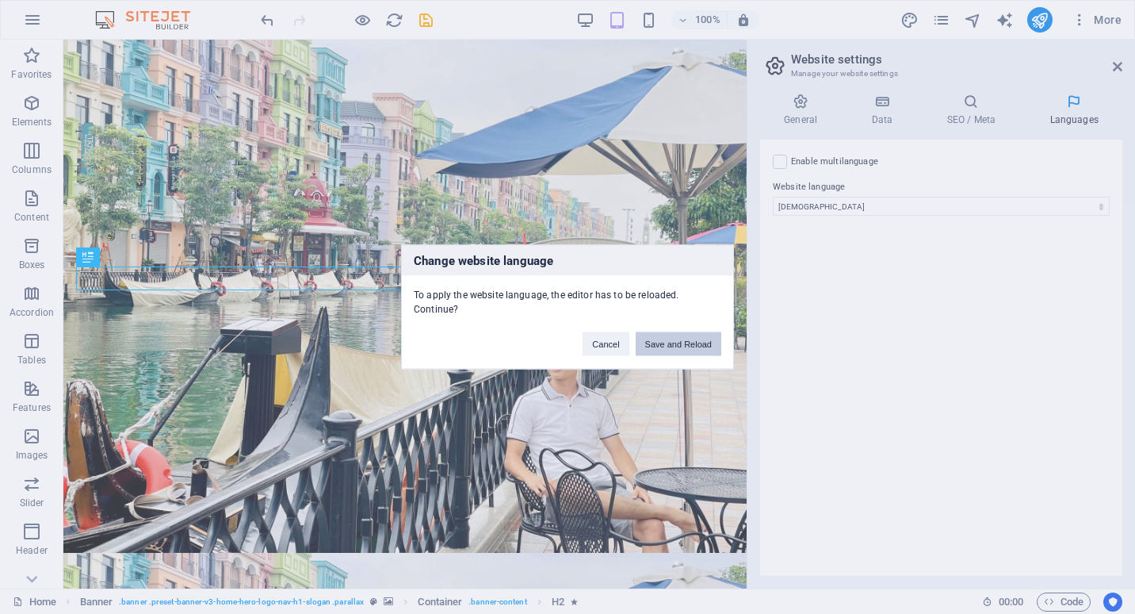
click at [679, 338] on button "Save and Reload" at bounding box center [679, 344] width 86 height 24
